Goal: Find contact information: Find contact information

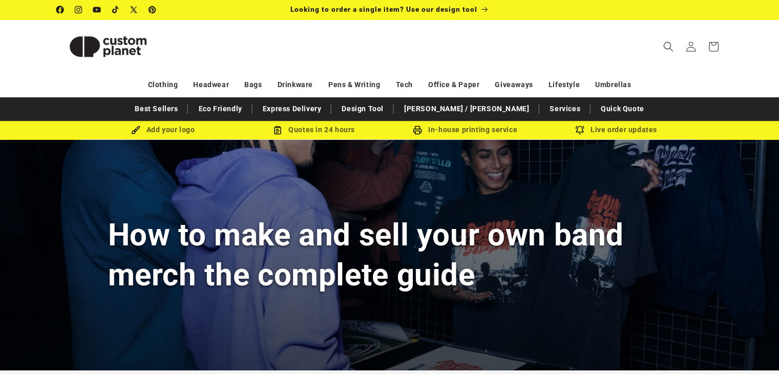
click at [58, 10] on icon at bounding box center [60, 9] width 10 height 11
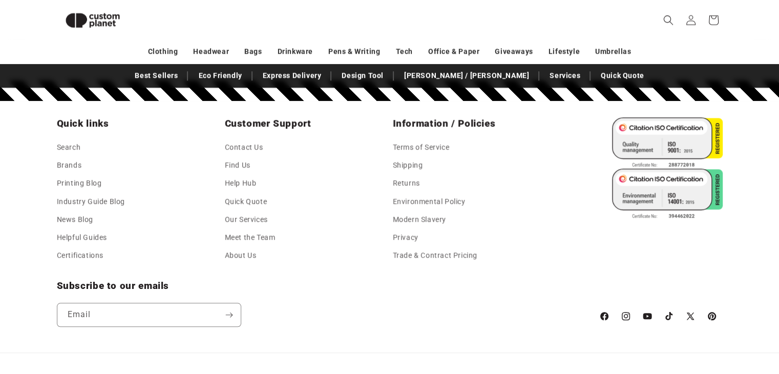
scroll to position [4876, 0]
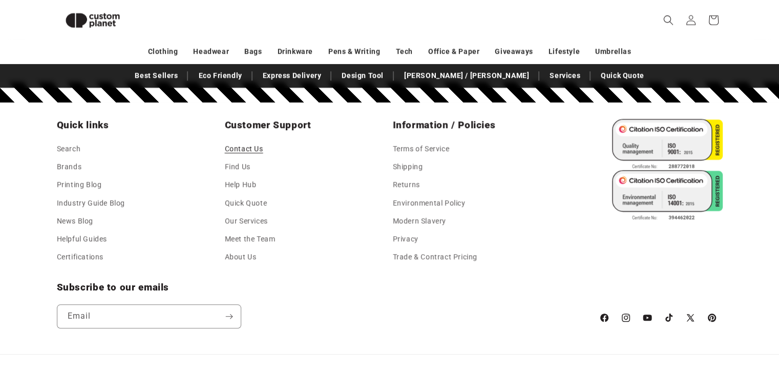
click at [252, 142] on link "Contact Us" at bounding box center [244, 149] width 38 height 15
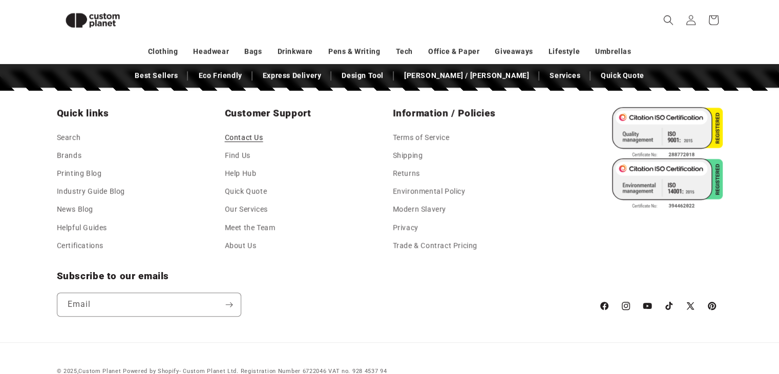
scroll to position [834, 0]
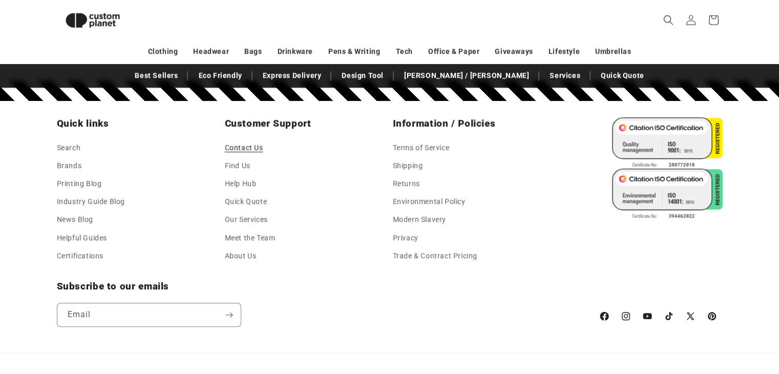
click at [604, 320] on icon at bounding box center [604, 316] width 11 height 12
